Goal: Transaction & Acquisition: Obtain resource

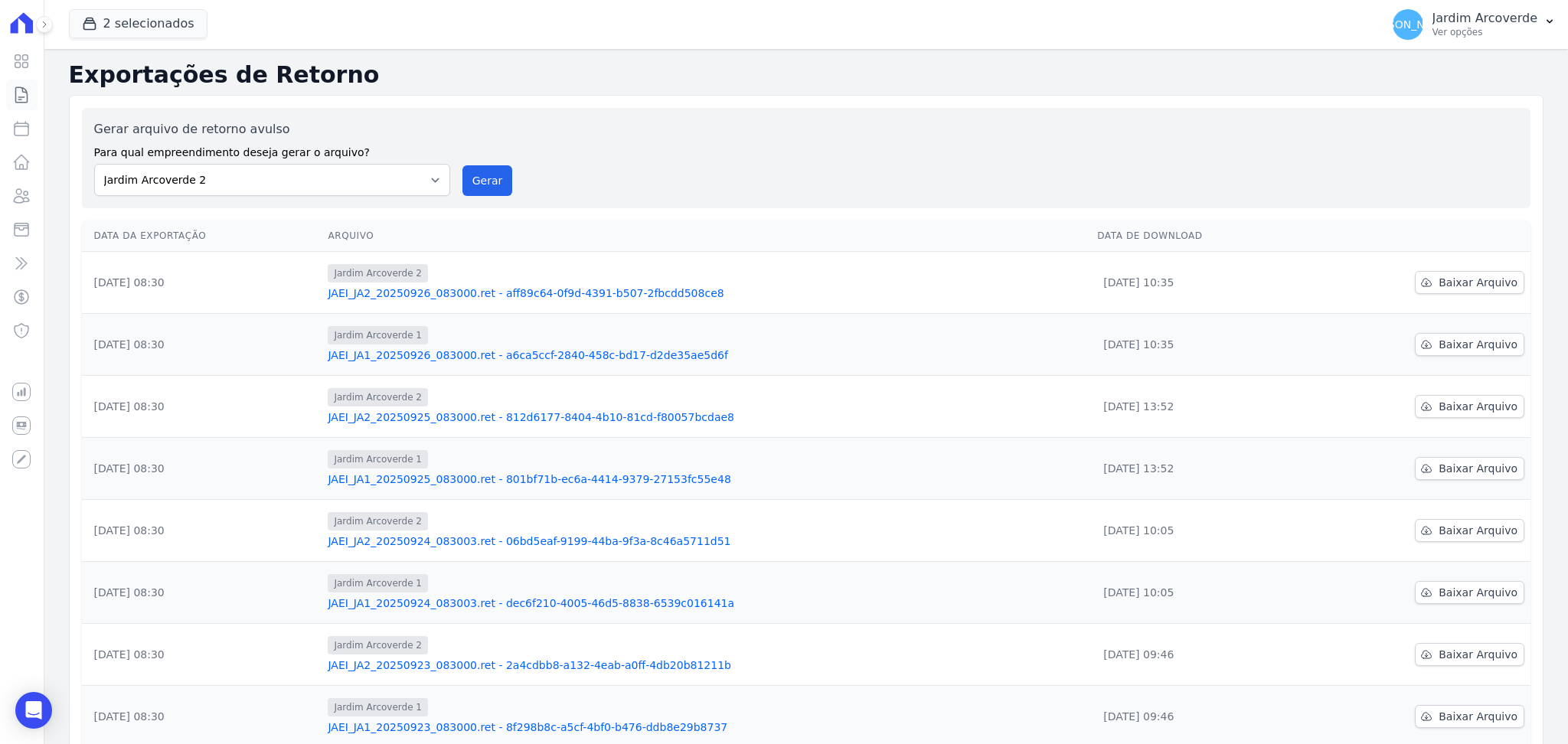
click at [27, 93] on icon at bounding box center [22, 95] width 12 height 16
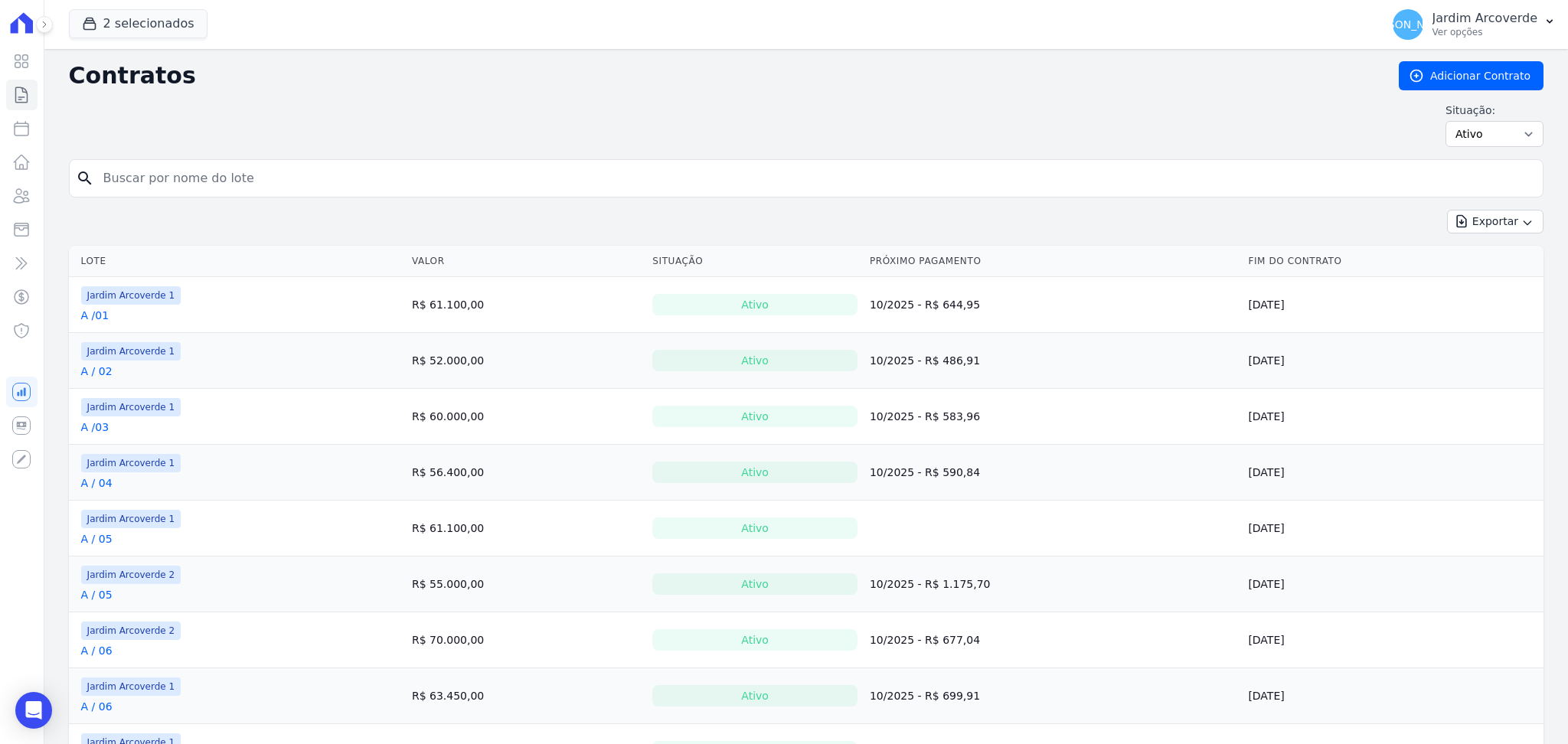
drag, startPoint x: 291, startPoint y: 196, endPoint x: 337, endPoint y: 183, distance: 47.8
click at [337, 183] on div "search" at bounding box center [807, 179] width 1475 height 38
click at [337, 183] on input "search" at bounding box center [815, 179] width 1442 height 31
type input "a / 16"
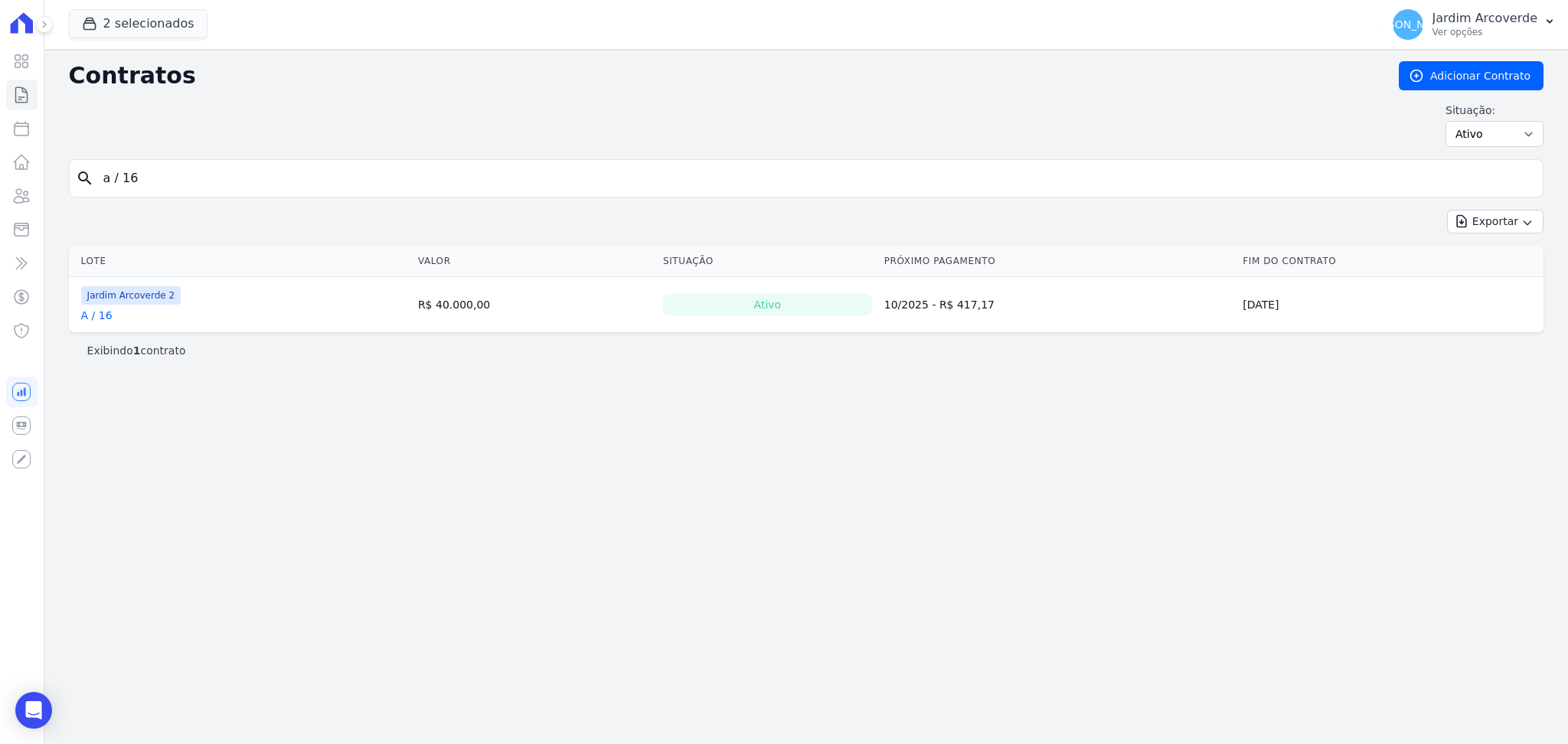
click at [93, 311] on link "A / 16" at bounding box center [97, 315] width 31 height 16
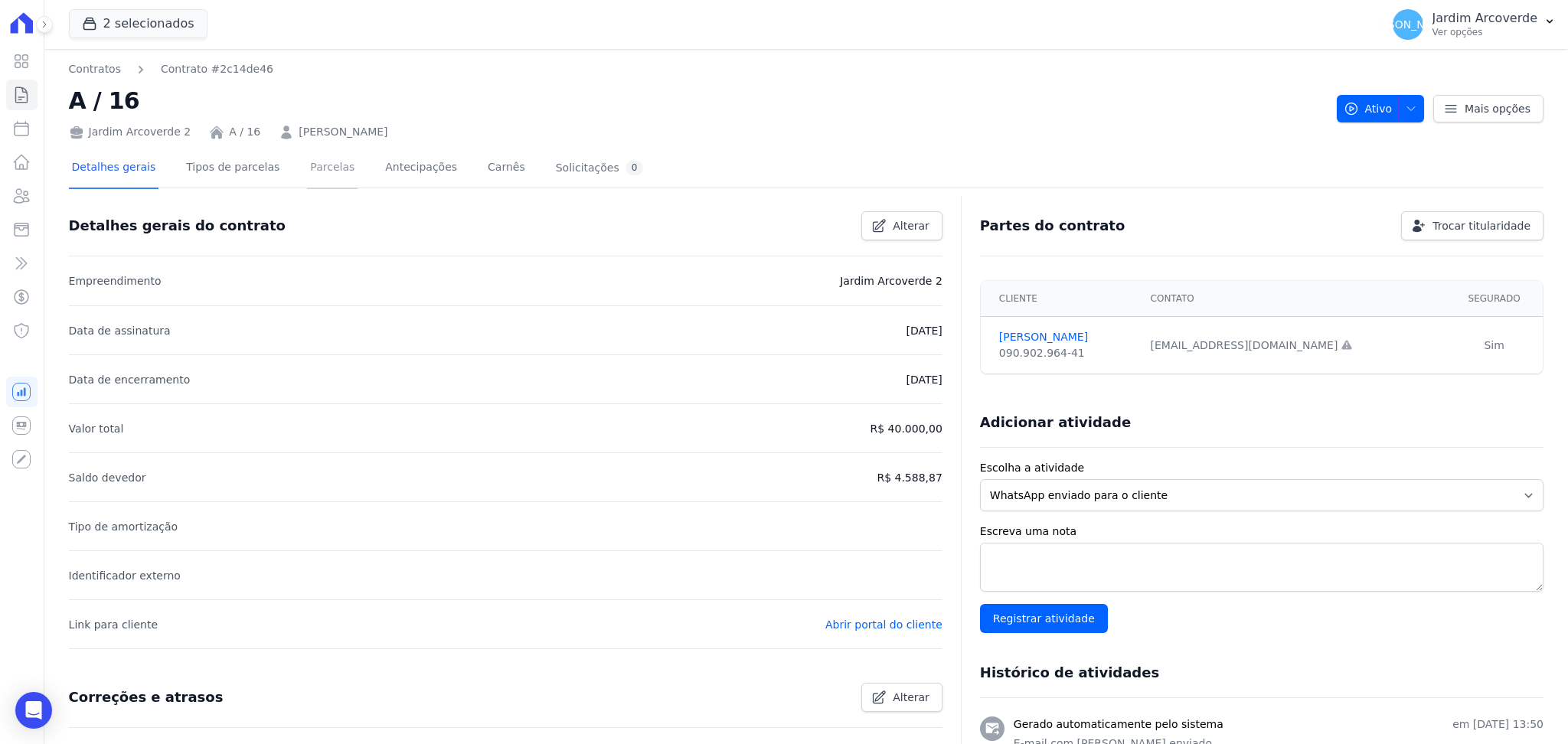
click at [325, 163] on link "Parcelas" at bounding box center [332, 169] width 50 height 41
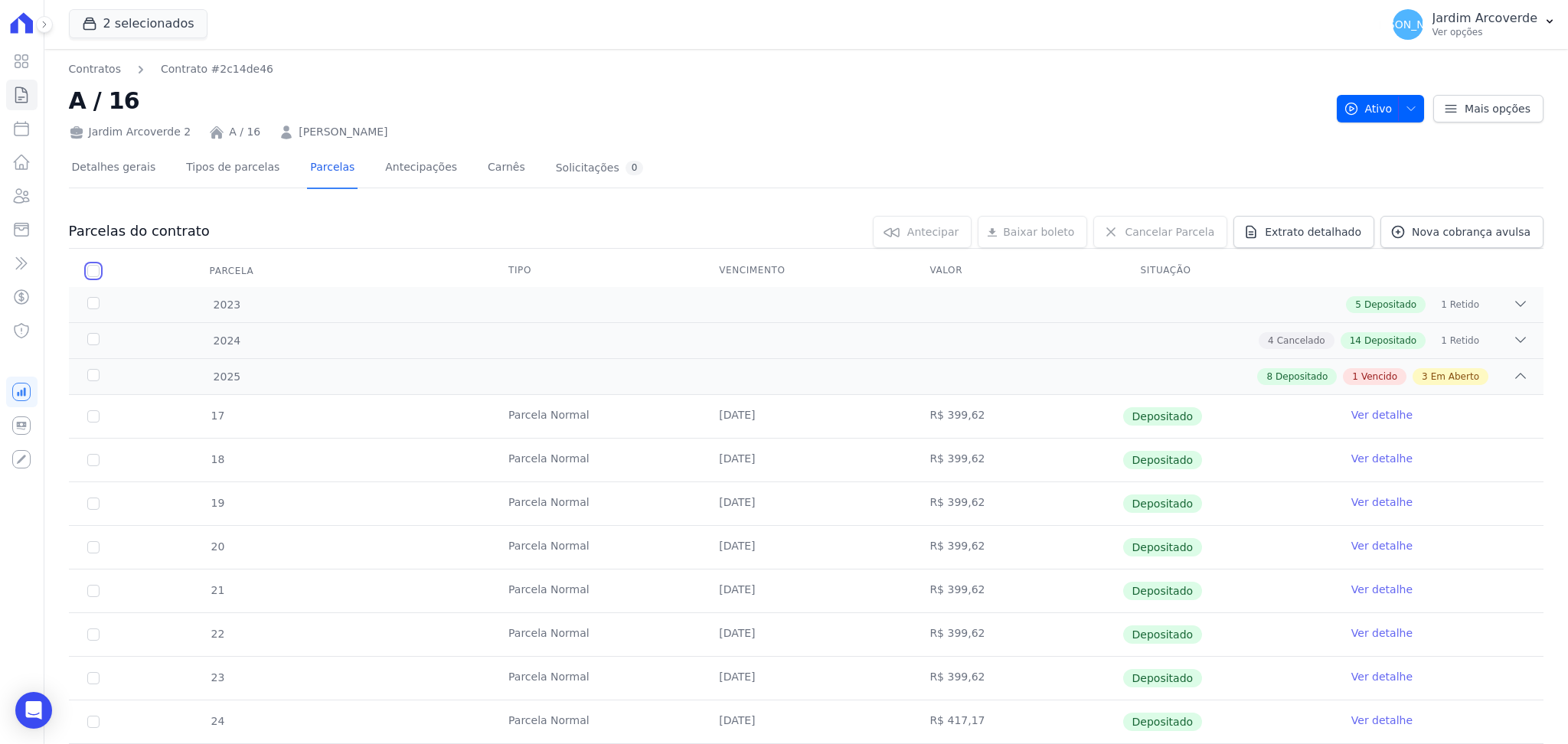
click at [96, 275] on input "checkbox" at bounding box center [93, 271] width 12 height 12
checkbox input "true"
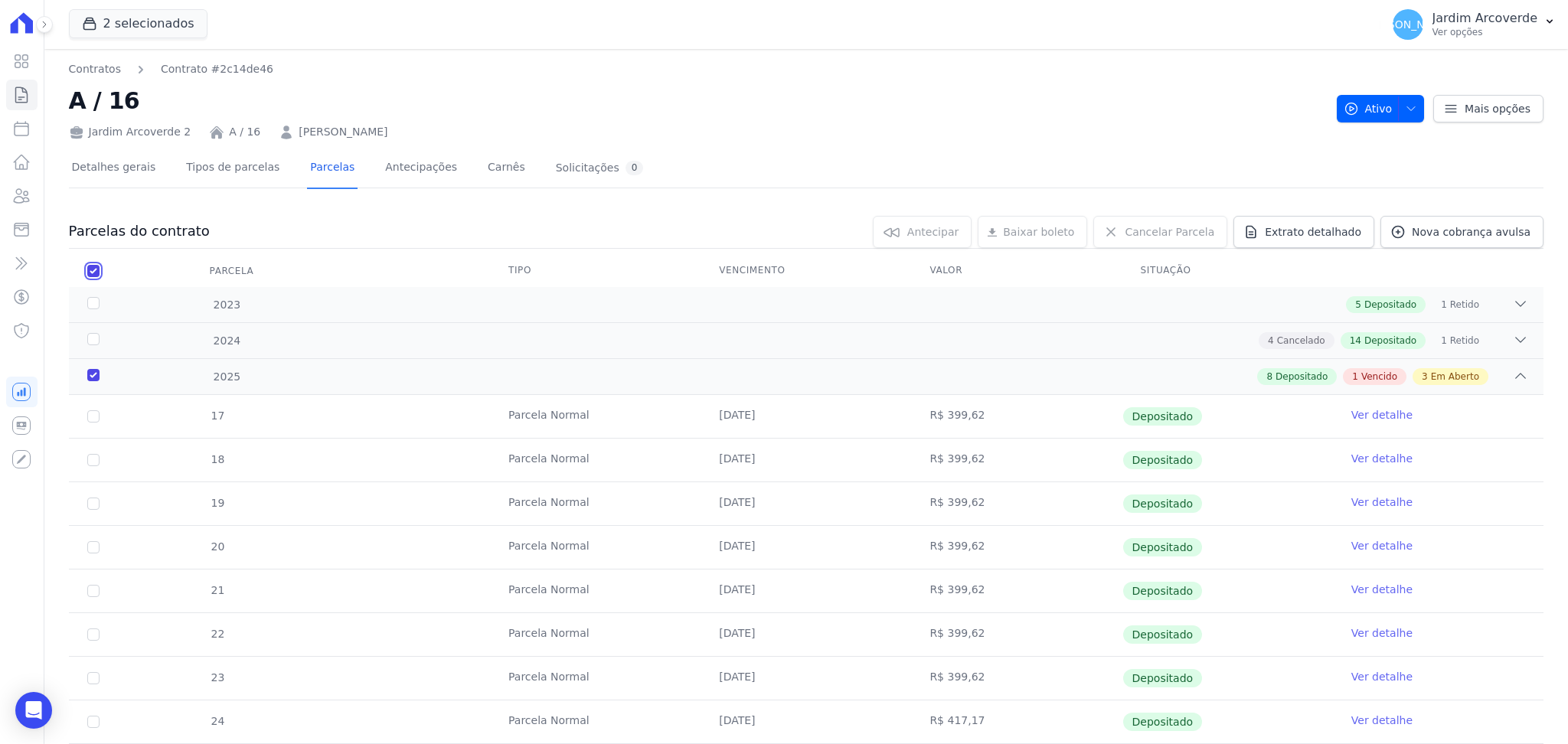
checkbox input "true"
click at [1027, 238] on span "Baixar boleto" at bounding box center [1017, 232] width 71 height 16
